Goal: Information Seeking & Learning: Learn about a topic

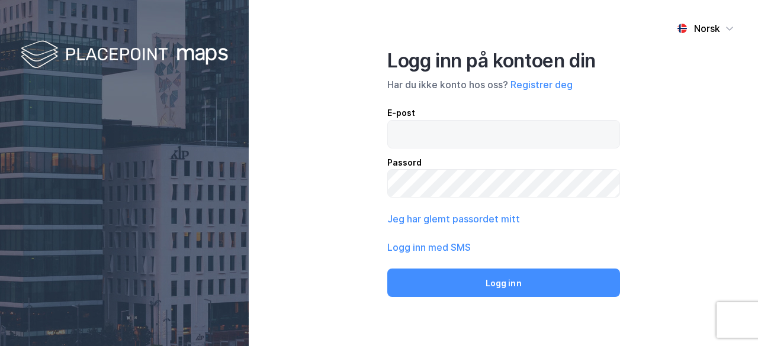
type input "[EMAIL_ADDRESS][DOMAIN_NAME]"
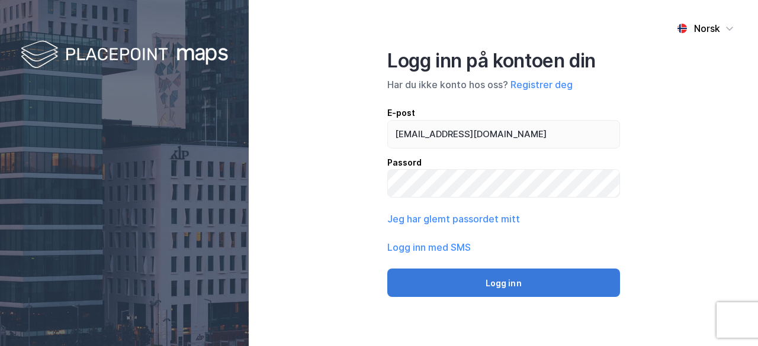
click at [527, 285] on button "Logg inn" at bounding box center [503, 283] width 233 height 28
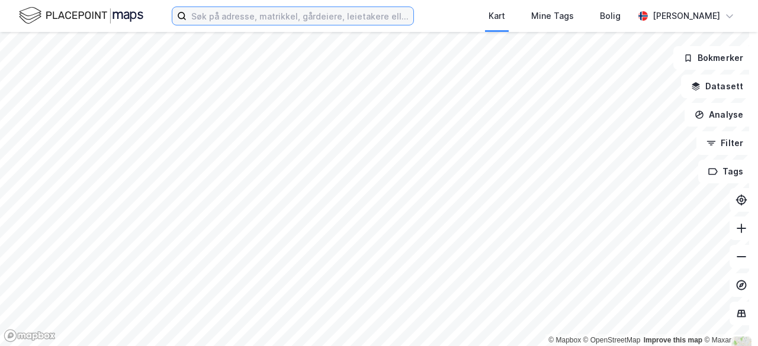
click at [285, 21] on input at bounding box center [299, 16] width 227 height 18
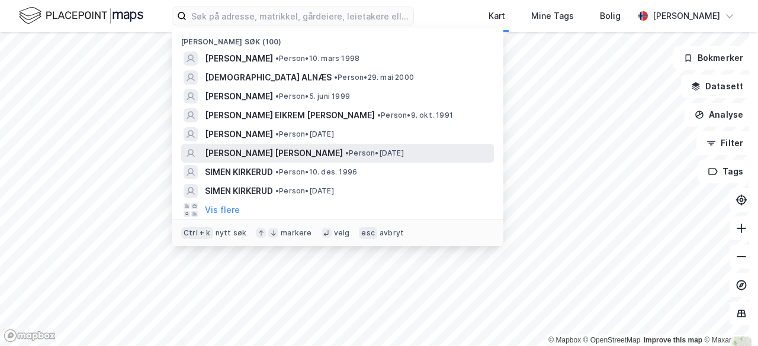
click at [320, 150] on span "[PERSON_NAME] [PERSON_NAME]" at bounding box center [274, 153] width 138 height 14
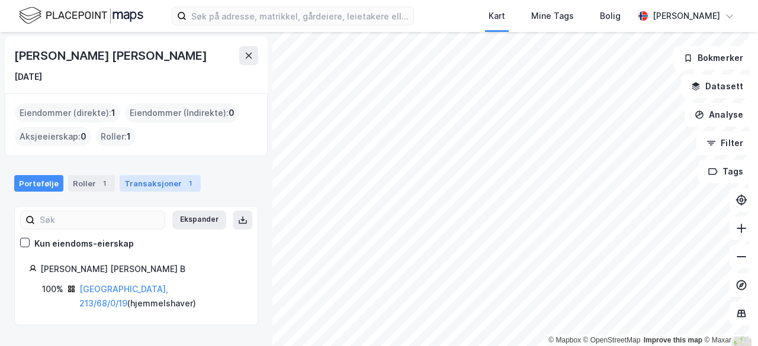
click at [155, 183] on div "Transaksjoner 1" at bounding box center [160, 183] width 81 height 17
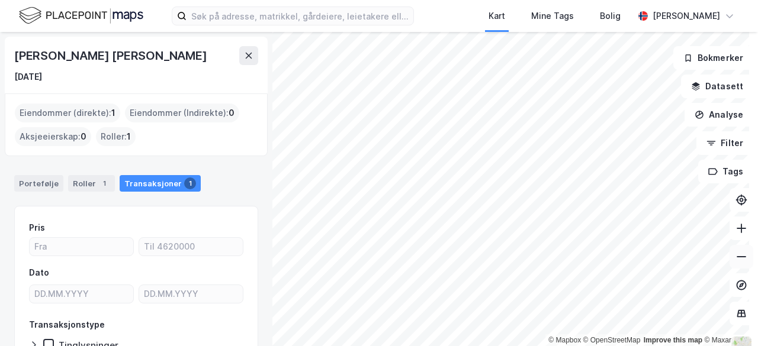
click at [739, 257] on button at bounding box center [741, 257] width 24 height 24
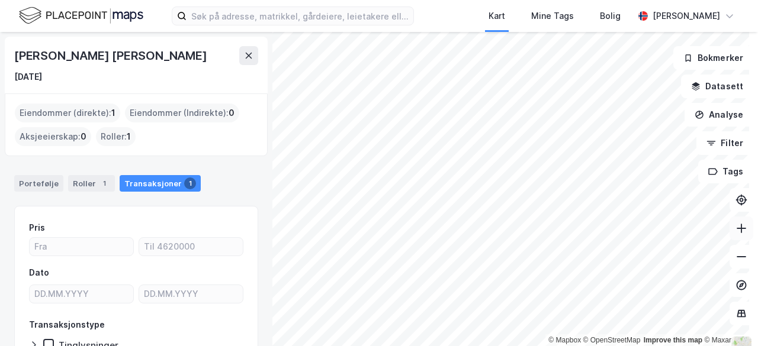
click at [736, 228] on icon at bounding box center [740, 228] width 9 height 1
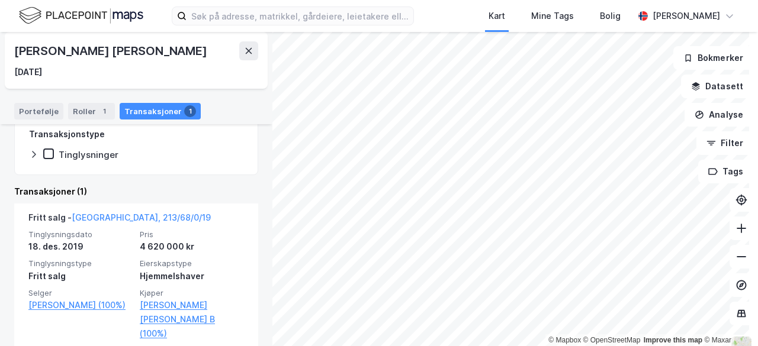
scroll to position [191, 0]
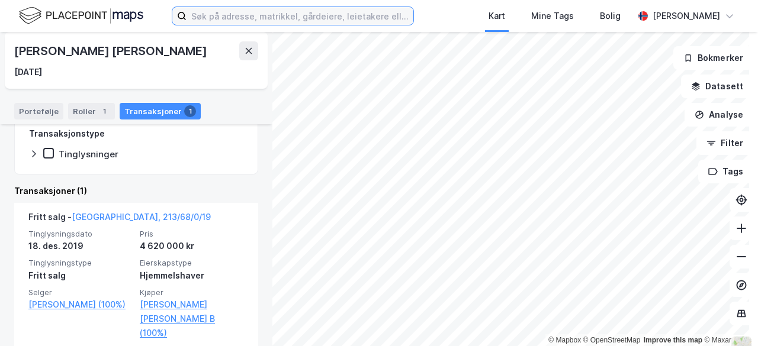
click at [274, 14] on input at bounding box center [299, 16] width 227 height 18
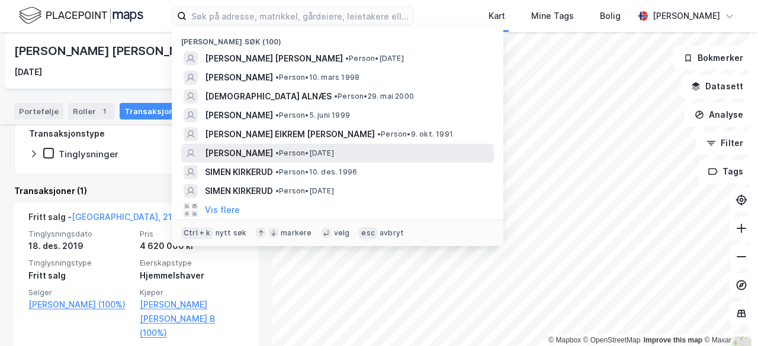
click at [315, 151] on span "• Person • [DATE]" at bounding box center [304, 153] width 59 height 9
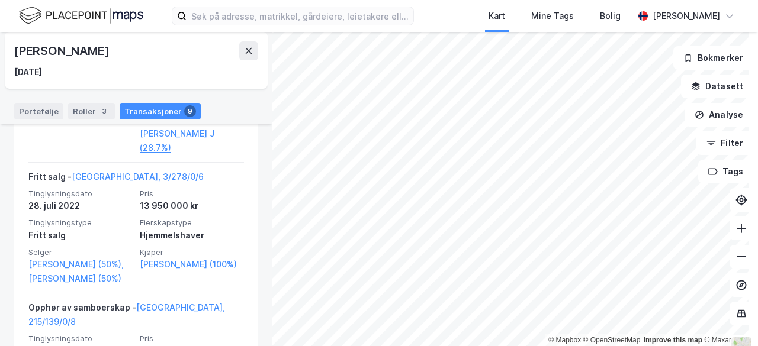
scroll to position [401, 0]
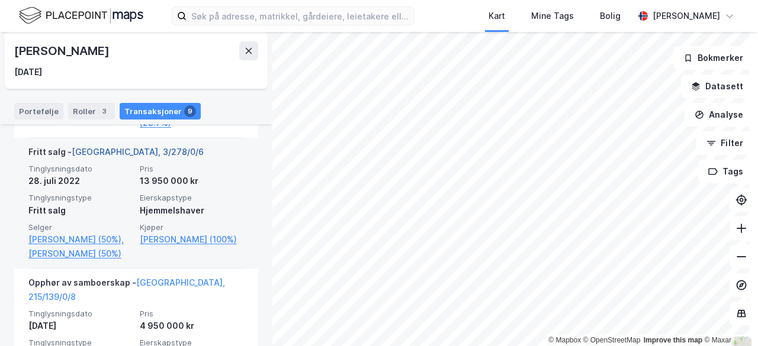
click at [86, 151] on link "[GEOGRAPHIC_DATA], 3/278/0/6" at bounding box center [138, 152] width 132 height 10
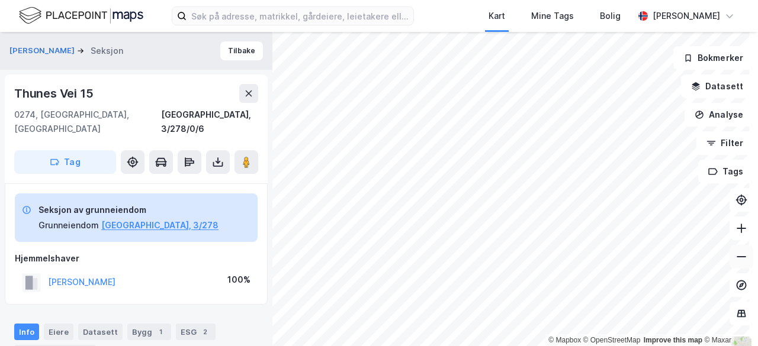
click at [735, 255] on icon at bounding box center [741, 257] width 12 height 12
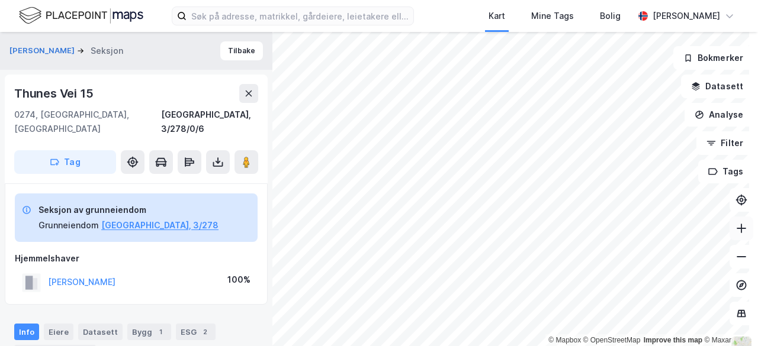
click at [735, 233] on icon at bounding box center [741, 229] width 12 height 12
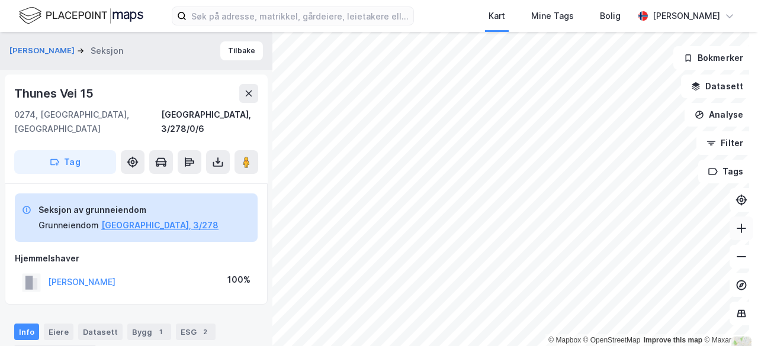
click at [735, 229] on icon at bounding box center [741, 229] width 12 height 12
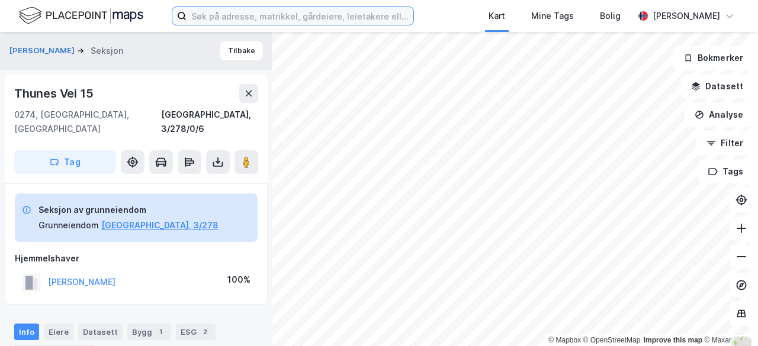
click at [260, 18] on input at bounding box center [299, 16] width 227 height 18
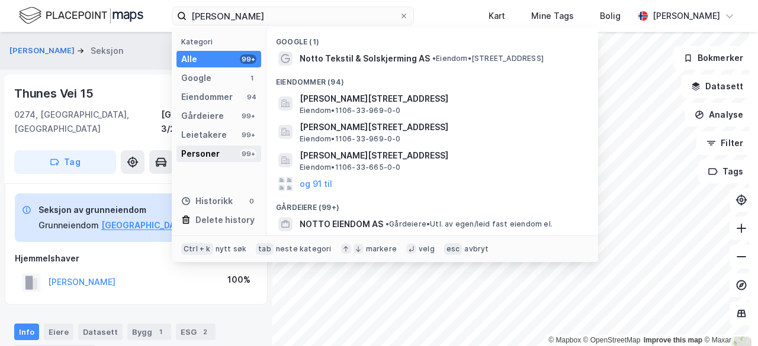
click at [224, 149] on div "Personer 99+" at bounding box center [218, 154] width 85 height 17
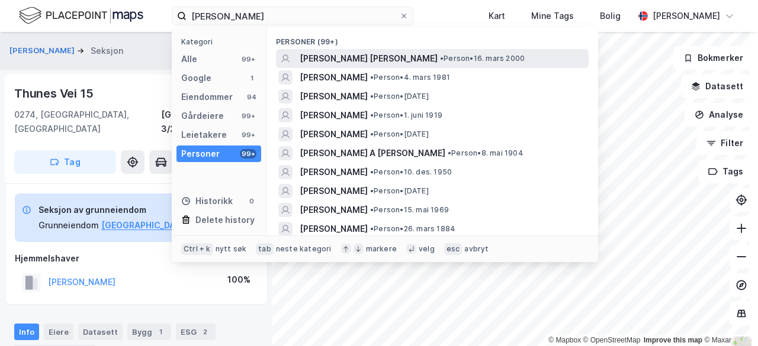
click at [333, 59] on span "[PERSON_NAME] [PERSON_NAME]" at bounding box center [368, 58] width 138 height 14
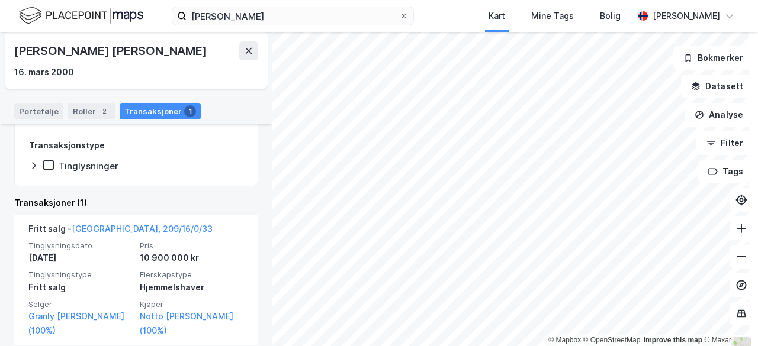
scroll to position [191, 0]
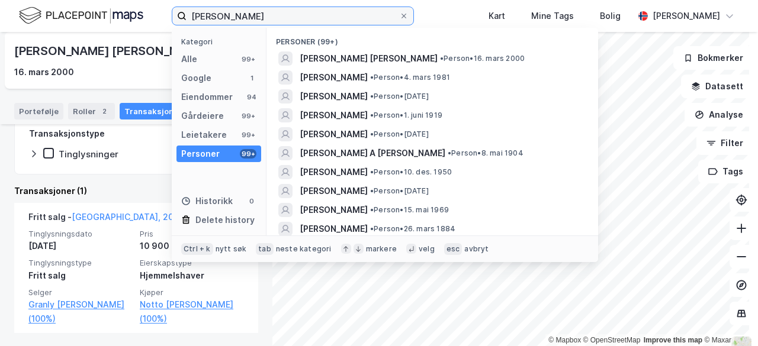
drag, startPoint x: 254, startPoint y: 11, endPoint x: 189, endPoint y: 11, distance: 64.5
click at [189, 11] on input "[PERSON_NAME]" at bounding box center [292, 16] width 212 height 18
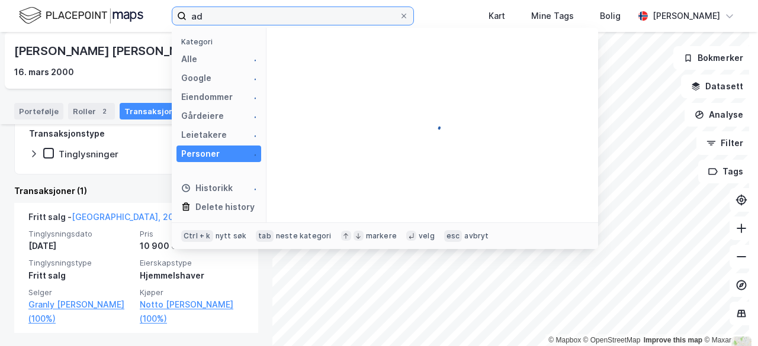
type input "a"
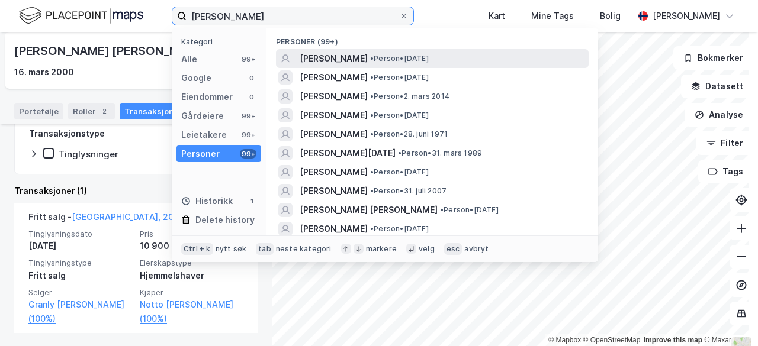
type input "[PERSON_NAME]"
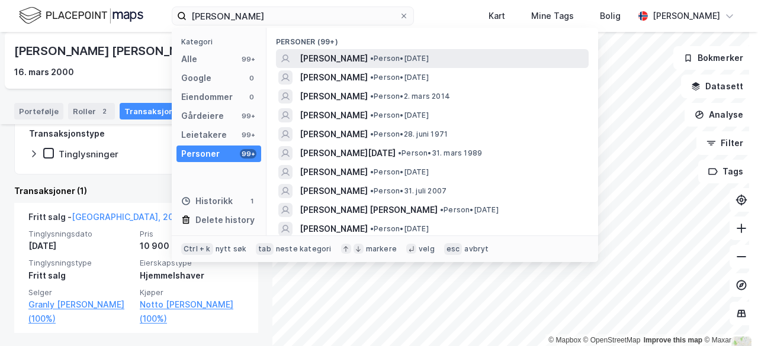
click at [370, 57] on span "•" at bounding box center [372, 58] width 4 height 9
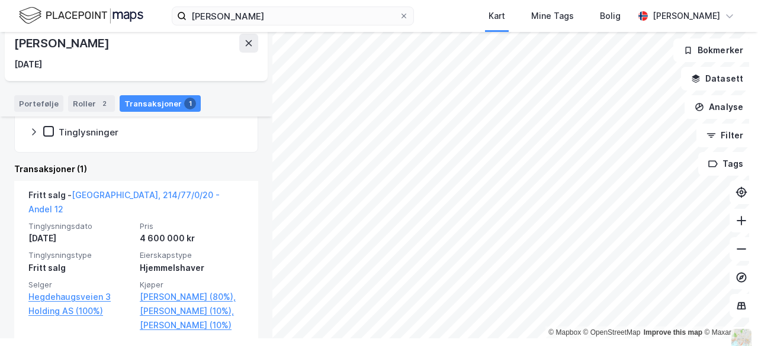
scroll to position [8, 0]
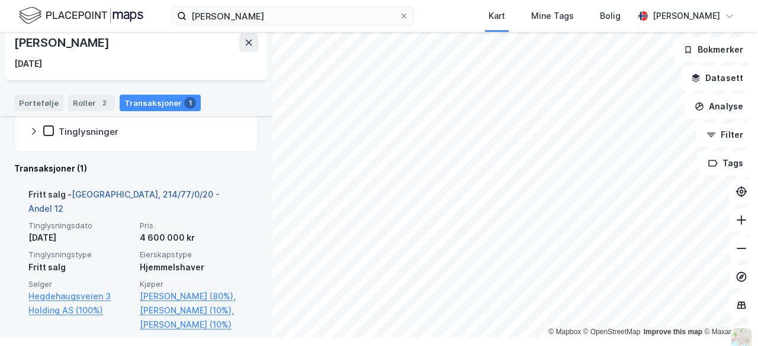
click at [179, 194] on link "[GEOGRAPHIC_DATA], 214/77/0/20 - Andel 12" at bounding box center [123, 201] width 191 height 24
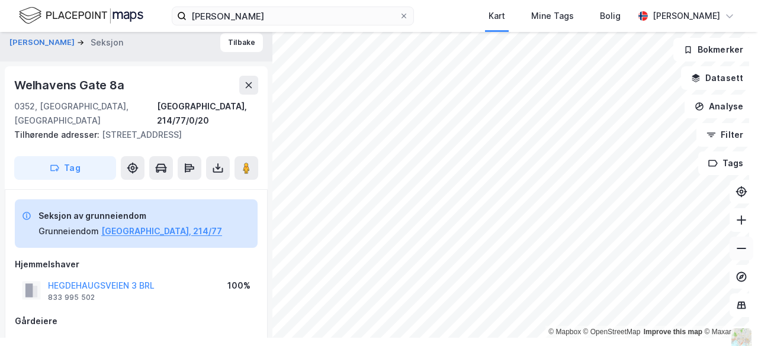
click at [735, 250] on icon at bounding box center [741, 249] width 12 height 12
click at [735, 221] on icon at bounding box center [741, 220] width 12 height 12
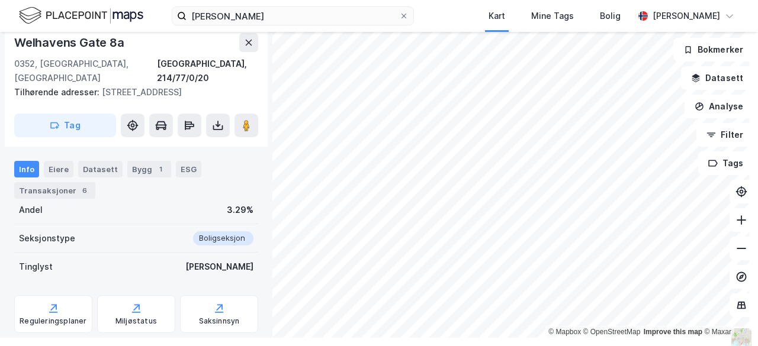
scroll to position [336, 0]
